Goal: Information Seeking & Learning: Learn about a topic

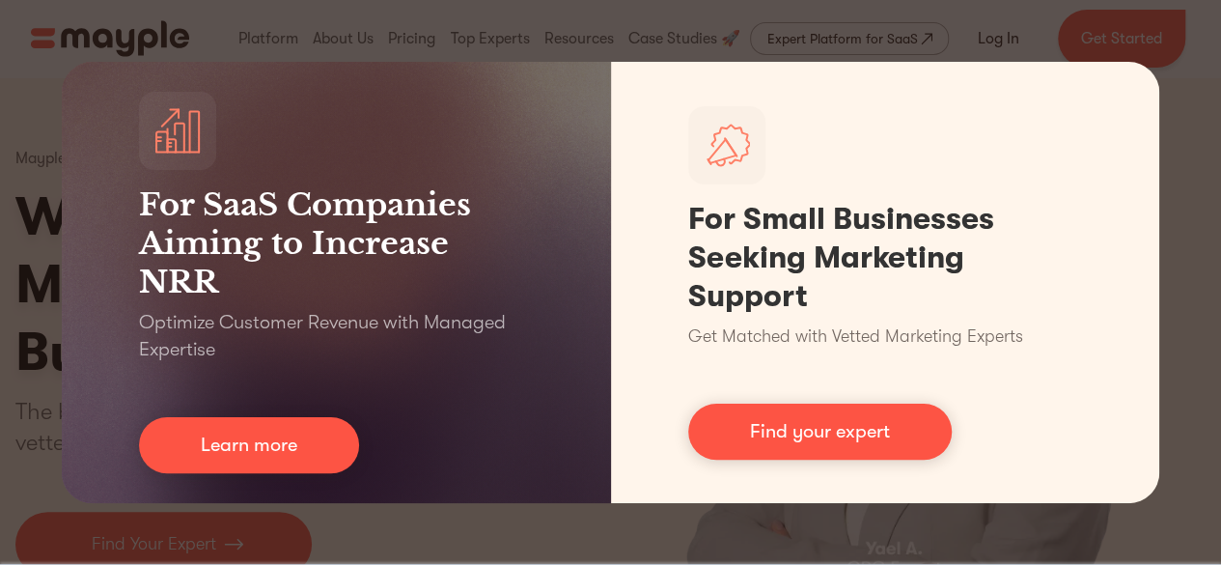
click at [17, 238] on div "For SaaS Companies Aiming to Increase NRR Optimize Customer Revenue with Manage…" at bounding box center [610, 282] width 1221 height 565
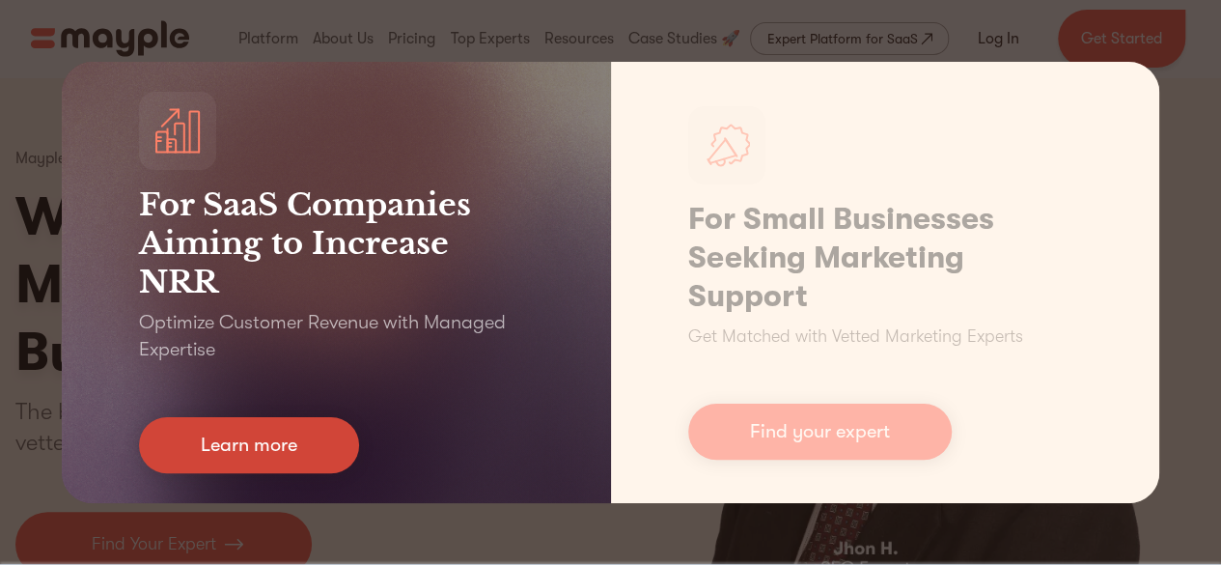
click at [325, 438] on link "Learn more" at bounding box center [249, 445] width 220 height 56
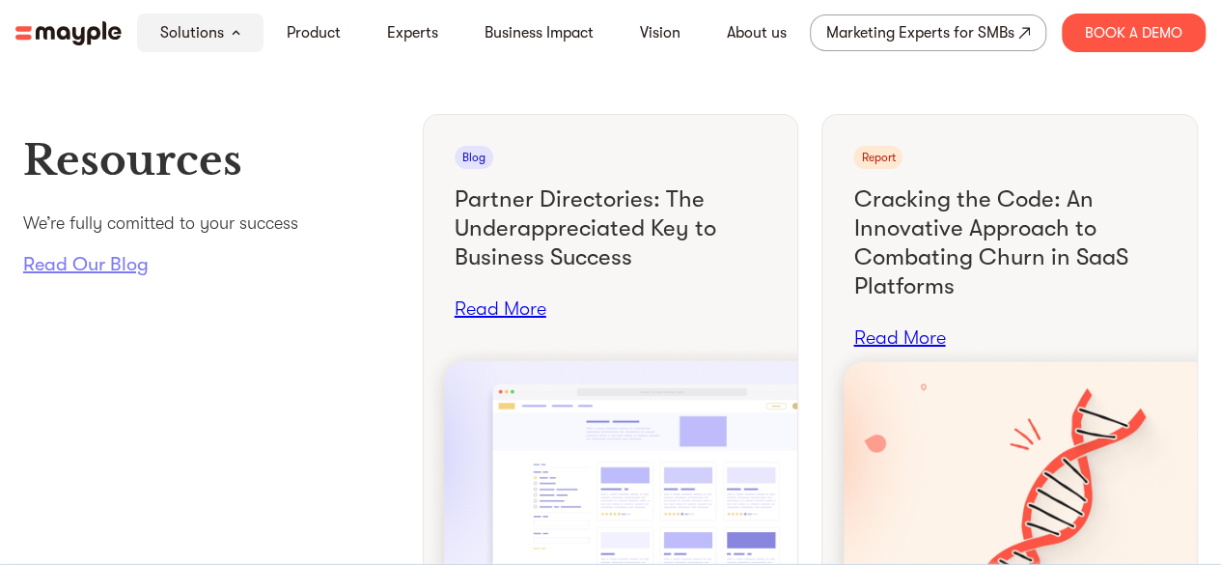
scroll to position [7059, 0]
